Goal: Transaction & Acquisition: Book appointment/travel/reservation

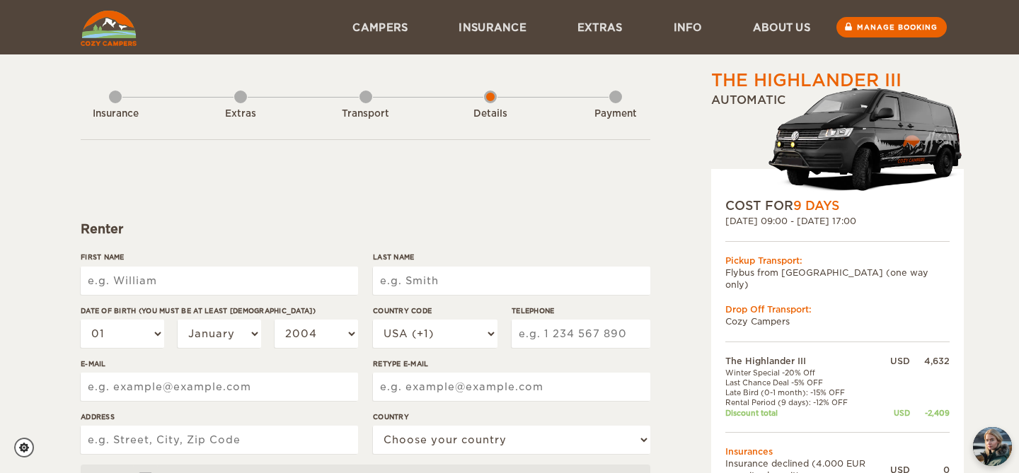
click at [253, 282] on input "First Name" at bounding box center [219, 281] width 277 height 28
type input "Amber"
type input "Smith"
type input "9189060915"
type input "amberdawnsmith@me.com"
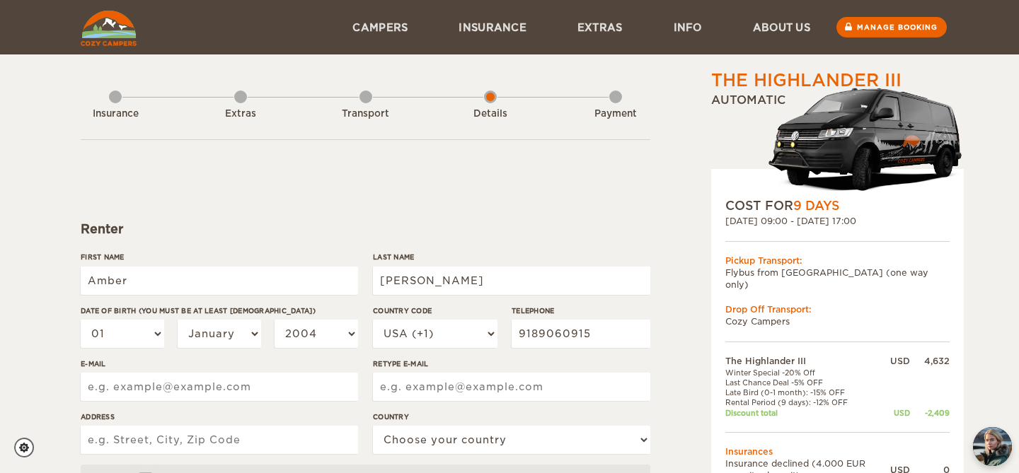
type input "amberdawnsmith@me.com"
type input "549 N State highway 259A"
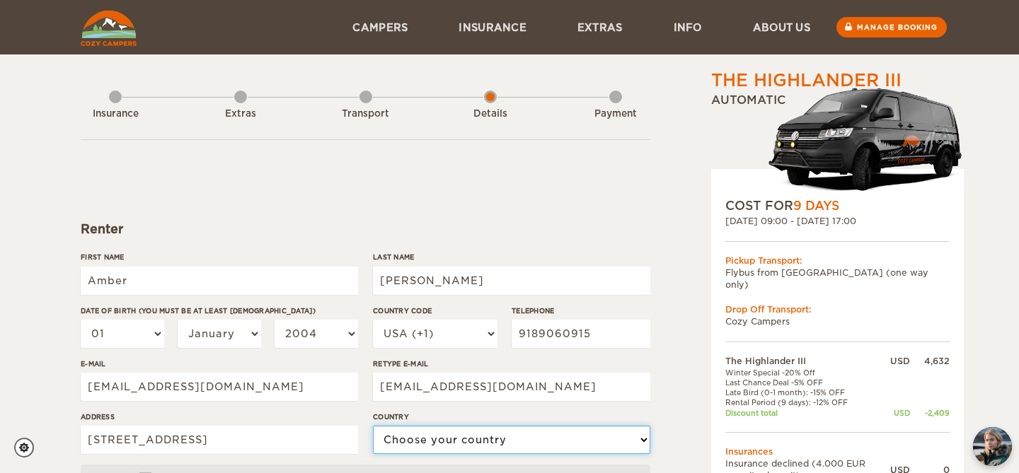
select select "222"
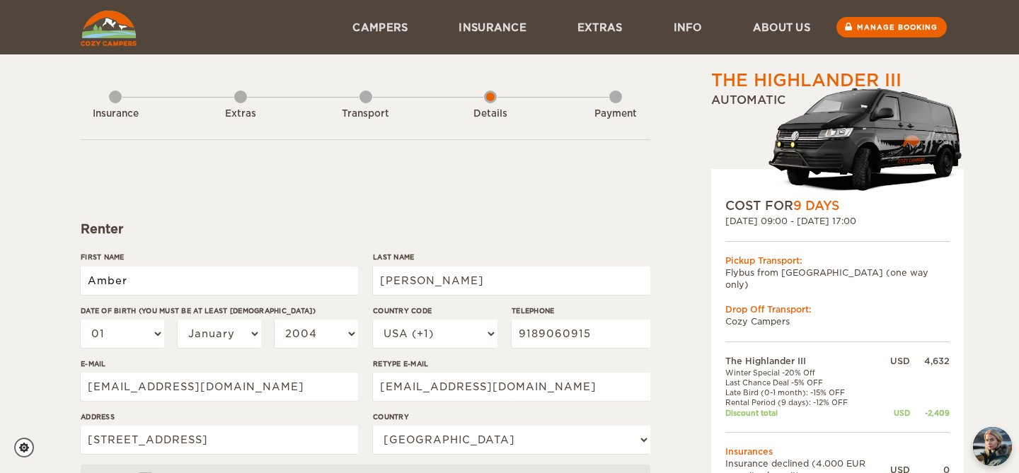
type input "Amber"
type input "Smith"
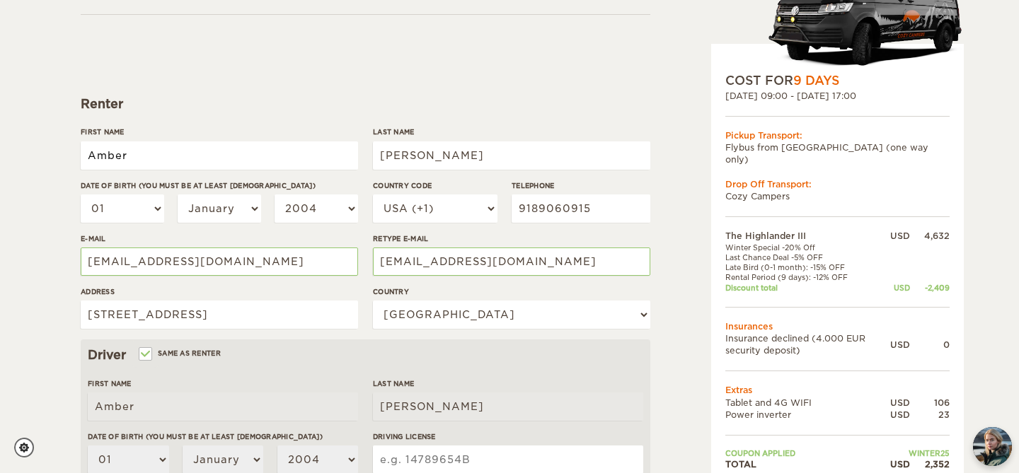
scroll to position [127, 0]
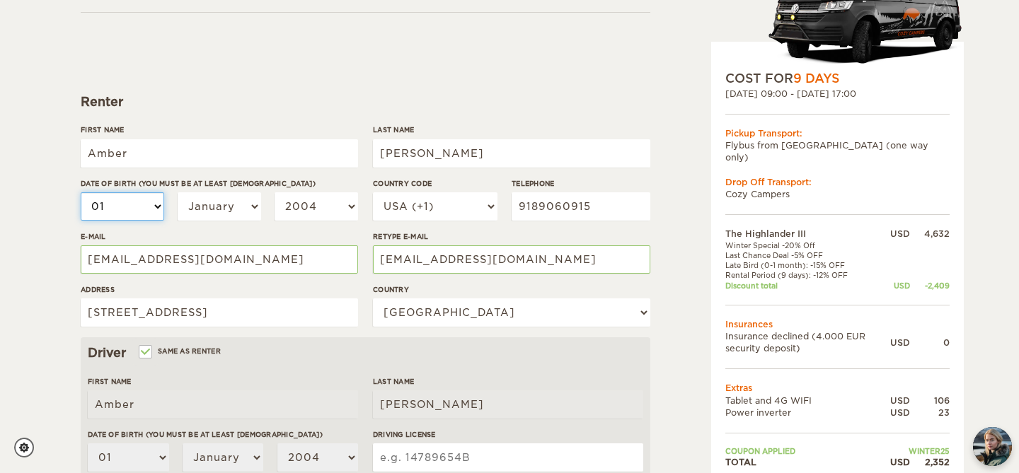
click at [146, 215] on select "01 02 03 04 05 06 07 08 09 10 11 12 13 14 15 16 17 18 19 20 21 22 23 24 25 26 2…" at bounding box center [122, 206] width 83 height 28
select select "24"
click at [81, 192] on select "01 02 03 04 05 06 07 08 09 10 11 12 13 14 15 16 17 18 19 20 21 22 23 24 25 26 2…" at bounding box center [122, 206] width 83 height 28
select select "24"
click at [223, 213] on select "January February March April May June July August September October November De…" at bounding box center [219, 206] width 83 height 28
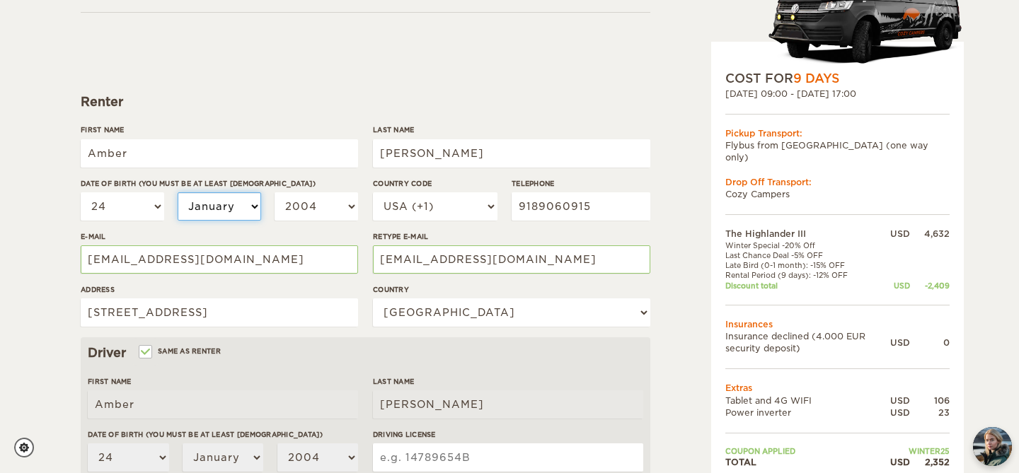
select select "06"
click at [178, 192] on select "January February March April May June July August September October November De…" at bounding box center [219, 206] width 83 height 28
select select "06"
click at [301, 211] on select "2004 2003 2002 2001 2000 1999 1998 1997 1996 1995 1994 1993 1992 1991 1990 1989…" at bounding box center [315, 206] width 83 height 28
select select "1988"
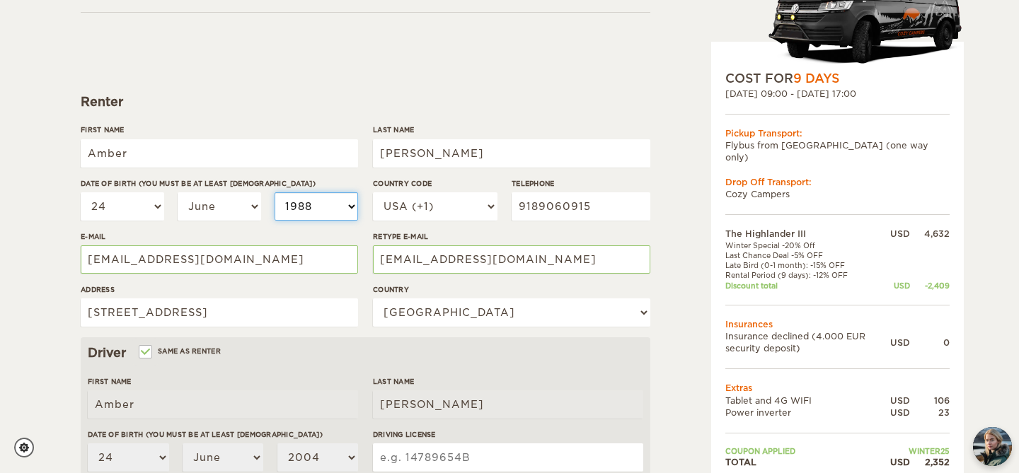
click at [274, 192] on select "2004 2003 2002 2001 2000 1999 1998 1997 1996 1995 1994 1993 1992 1991 1990 1989…" at bounding box center [315, 206] width 83 height 28
select select "1988"
click at [361, 285] on div "First Name Amber Last Name Smith Date of birth (You must be at least 20 years o…" at bounding box center [365, 230] width 569 height 213
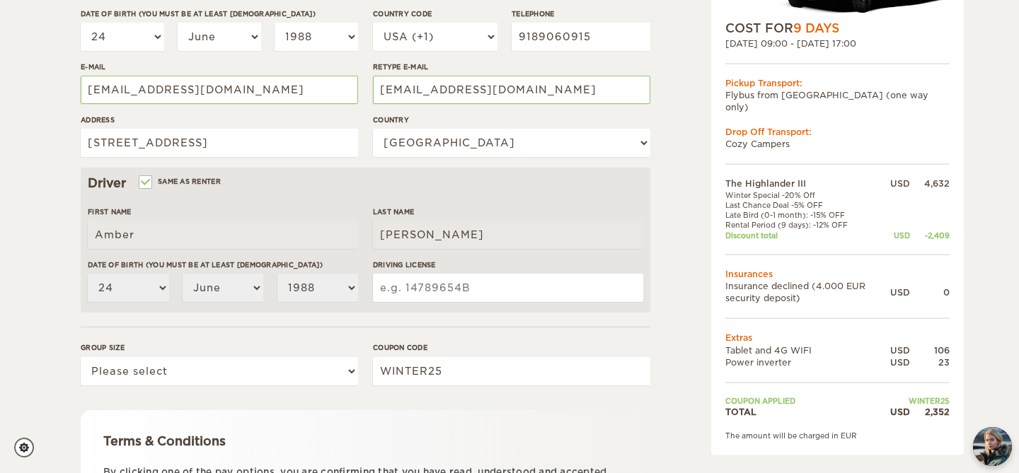
scroll to position [299, 0]
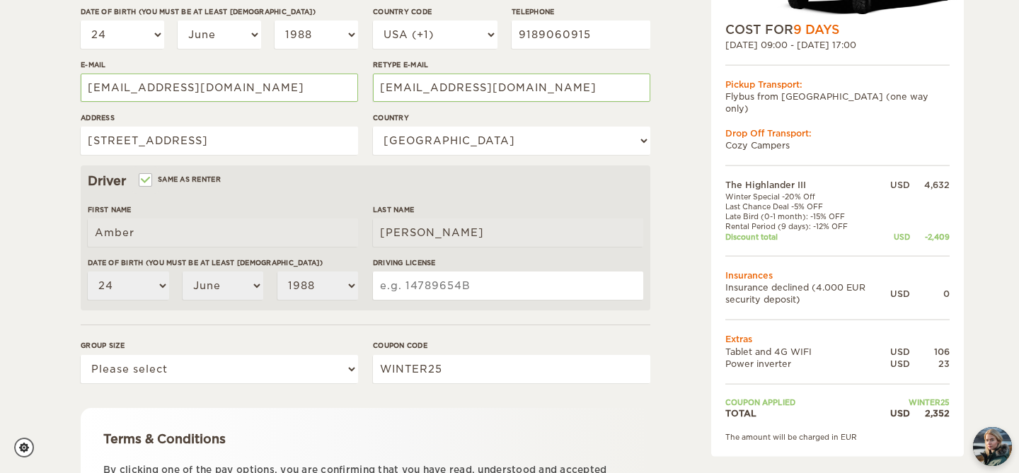
click at [417, 285] on input "Driving License" at bounding box center [508, 286] width 270 height 28
click at [350, 359] on select "Please select 1 2 3" at bounding box center [219, 369] width 277 height 28
select select "1"
click at [81, 355] on select "Please select 1 2 3" at bounding box center [219, 369] width 277 height 28
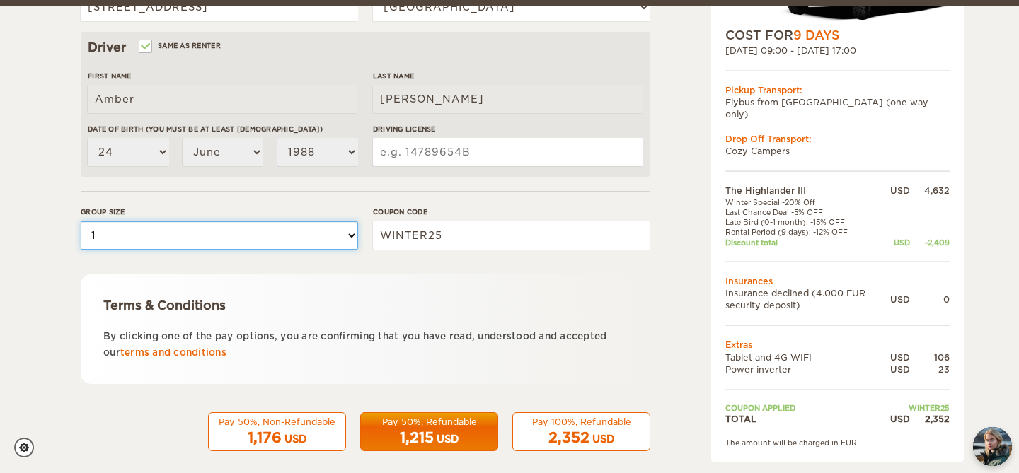
scroll to position [447, 0]
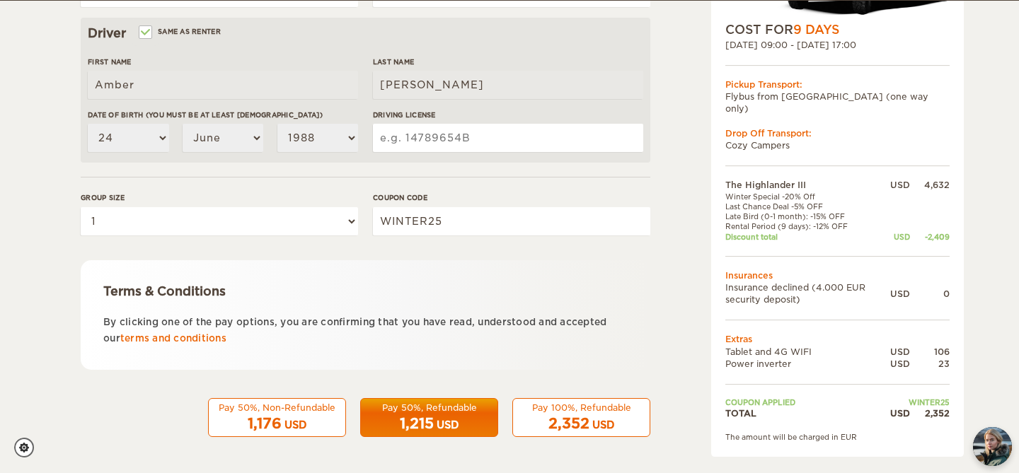
click at [202, 346] on p "By clicking one of the pay options, you are confirming that you have read, unde…" at bounding box center [365, 330] width 524 height 33
click at [191, 336] on link "terms and conditions" at bounding box center [173, 338] width 106 height 11
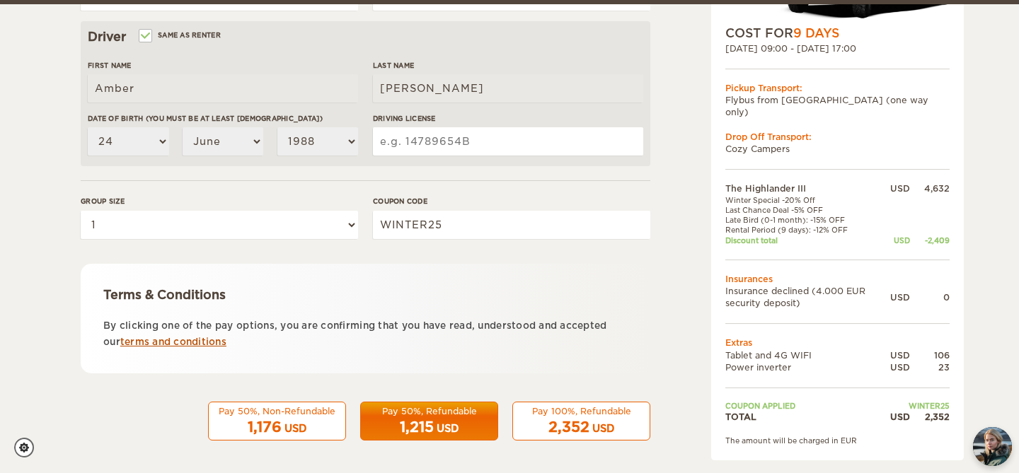
scroll to position [446, 0]
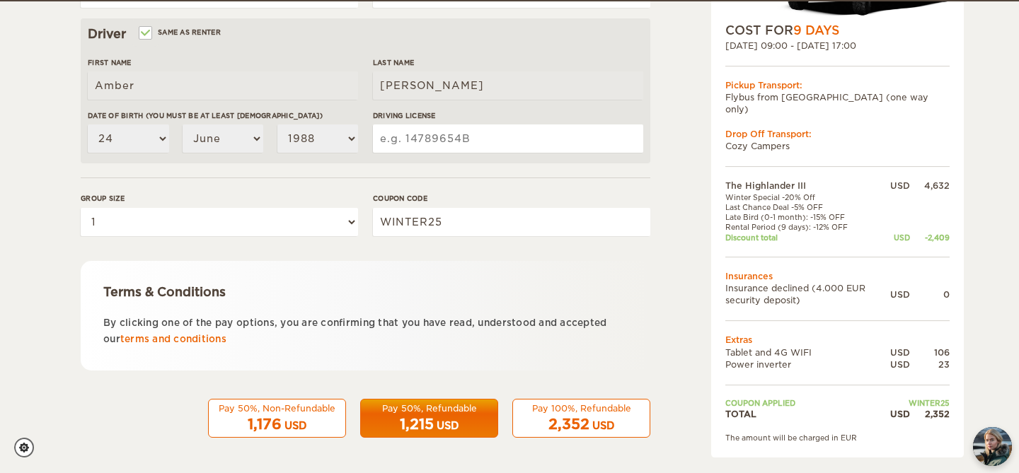
click at [547, 398] on div "Pay 50%, Non-Refundable 1,176 USD Pay 50%, Refundable 1,215 USD Pay 100%, Refun…" at bounding box center [365, 415] width 569 height 47
click at [551, 412] on div "Pay 100%, Refundable" at bounding box center [581, 408] width 120 height 12
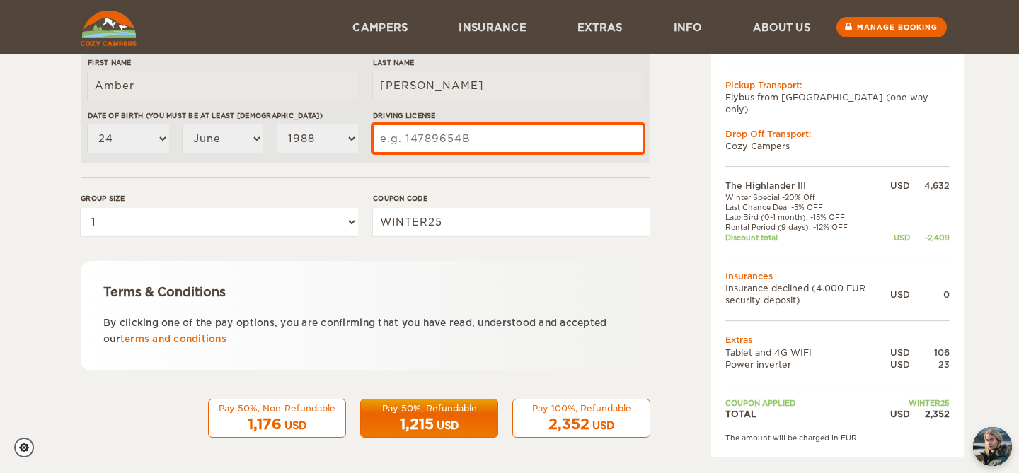
scroll to position [387, 0]
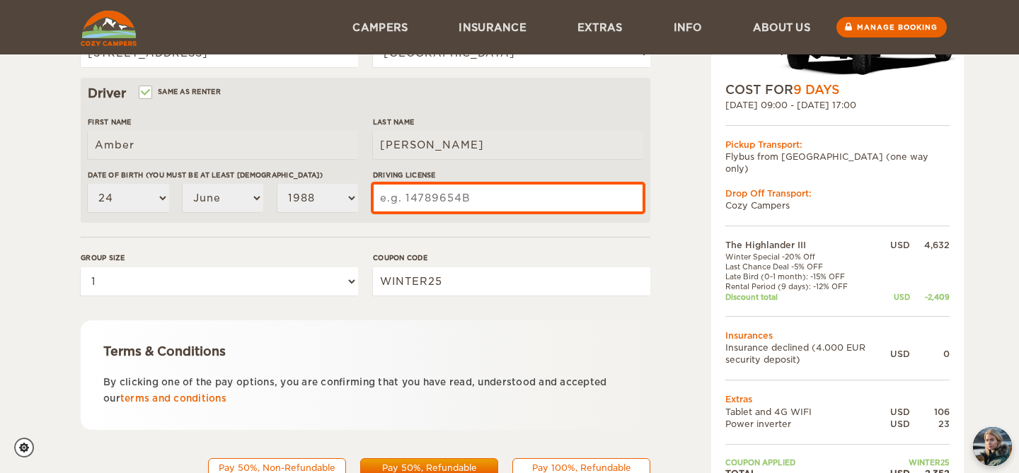
click at [499, 198] on input "Driving License" at bounding box center [508, 198] width 270 height 28
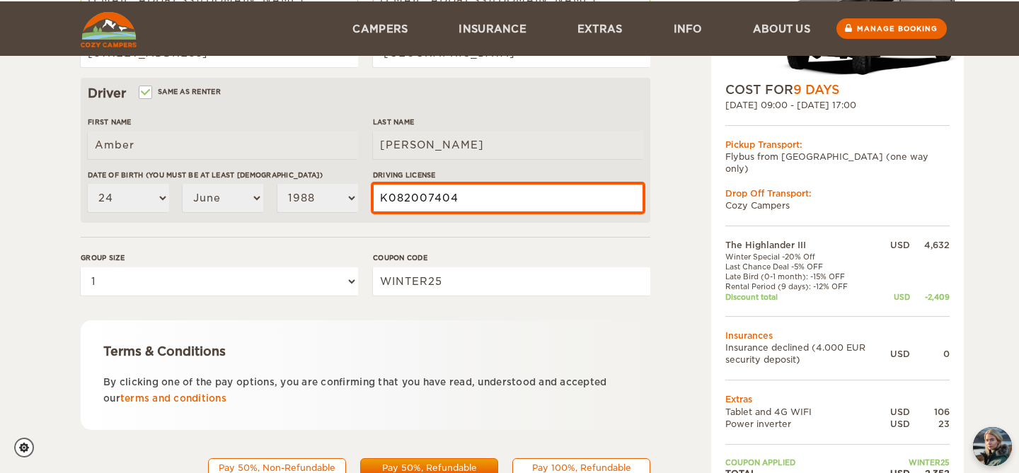
scroll to position [425, 0]
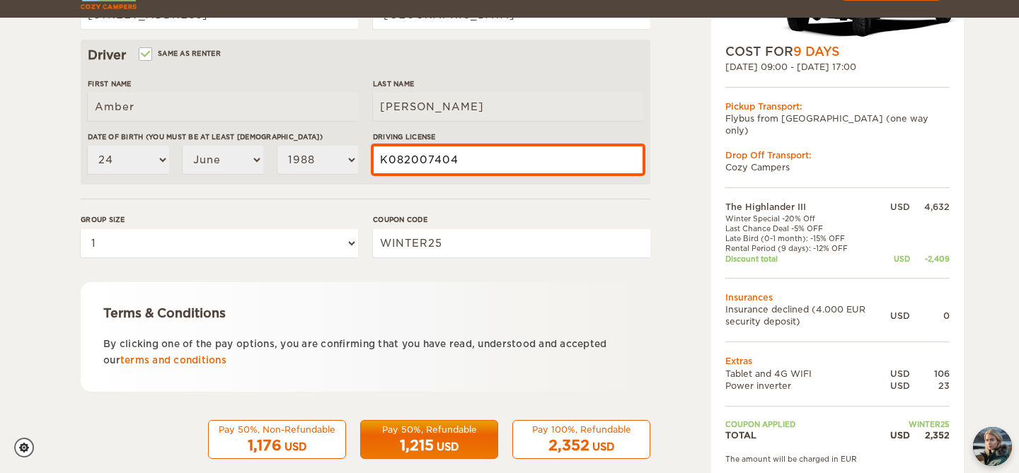
type input "K082007404"
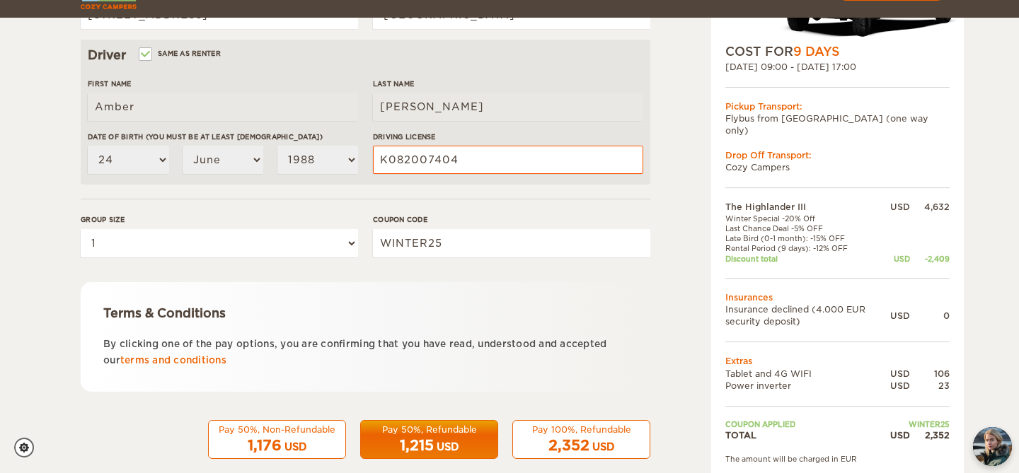
click at [578, 438] on span "2,352" at bounding box center [568, 445] width 41 height 17
click at [562, 427] on div "Pay 100%, Refundable" at bounding box center [581, 430] width 120 height 12
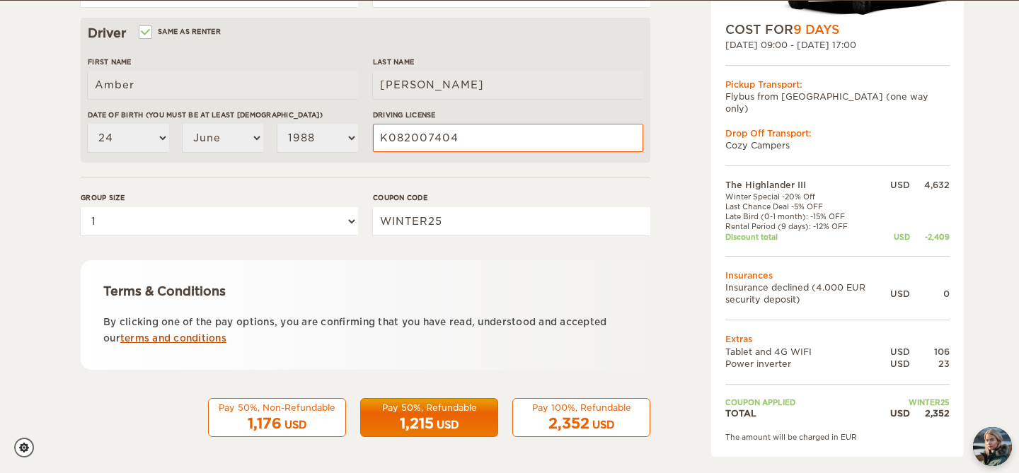
click at [192, 339] on link "terms and conditions" at bounding box center [173, 338] width 106 height 11
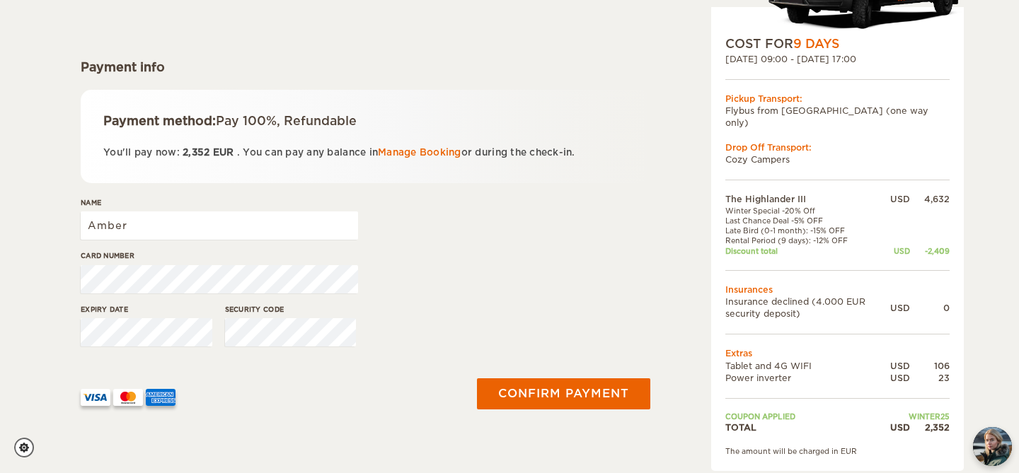
scroll to position [163, 0]
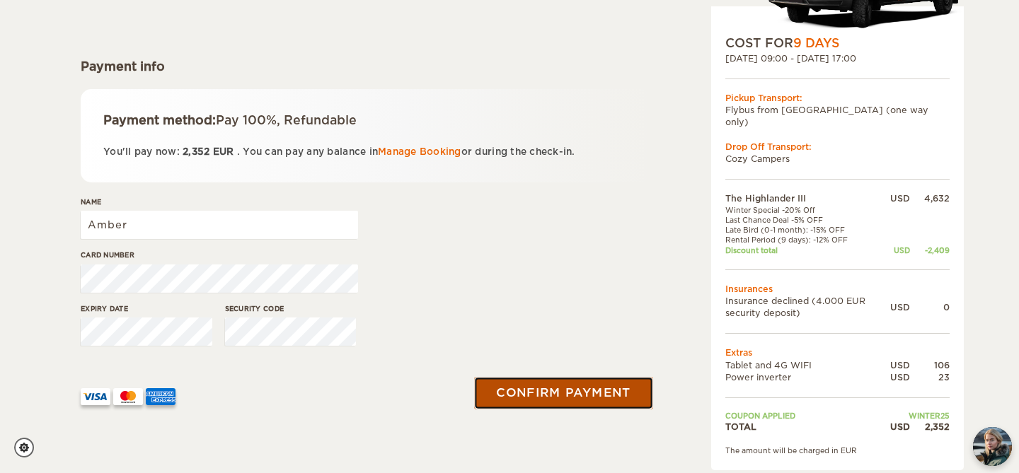
click at [535, 388] on button "Confirm payment" at bounding box center [563, 393] width 178 height 32
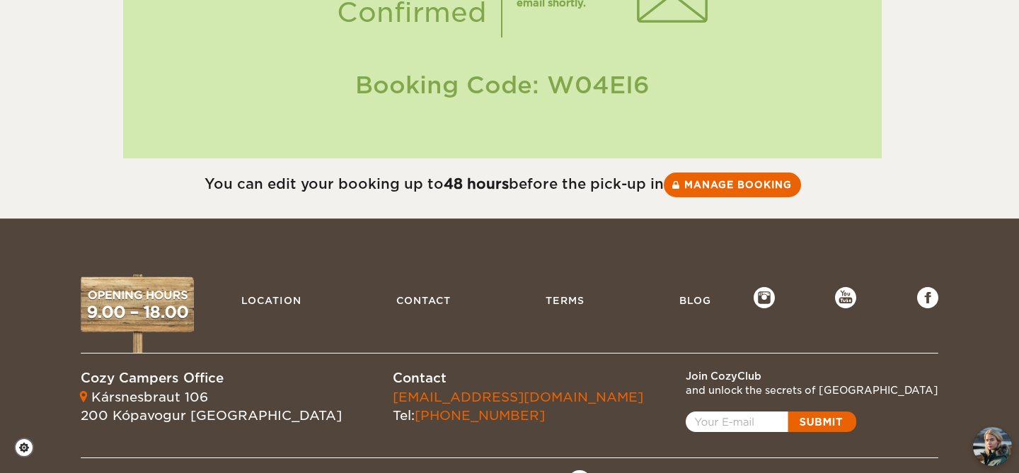
scroll to position [305, 0]
